Goal: Navigation & Orientation: Understand site structure

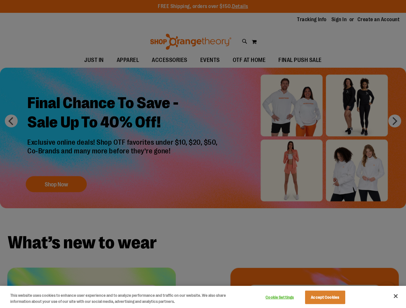
click at [203, 154] on div at bounding box center [203, 154] width 406 height 308
click at [287, 298] on button "Cookie Settings" at bounding box center [279, 297] width 40 height 13
click at [333, 298] on div at bounding box center [203, 154] width 406 height 308
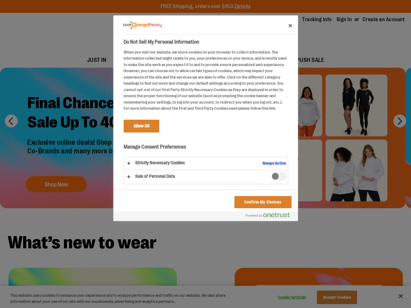
click at [395, 296] on div at bounding box center [205, 154] width 411 height 308
click at [336, 308] on html "Skip to Content The store will not work correctly when cookies are disabled. FR…" at bounding box center [205, 154] width 411 height 308
